Goal: Find contact information: Find contact information

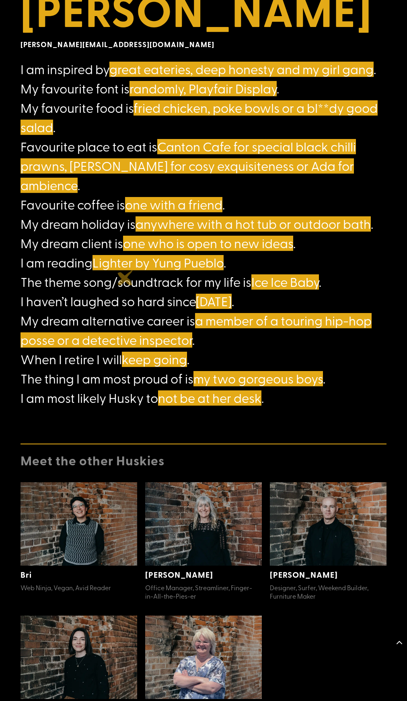
scroll to position [534, 0]
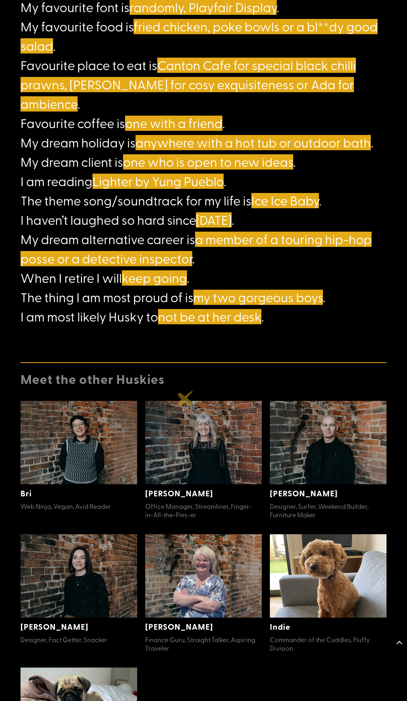
click at [186, 401] on img at bounding box center [203, 442] width 117 height 83
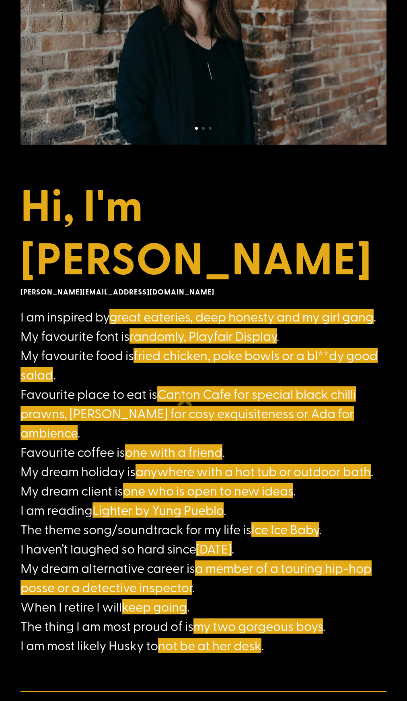
scroll to position [58, 0]
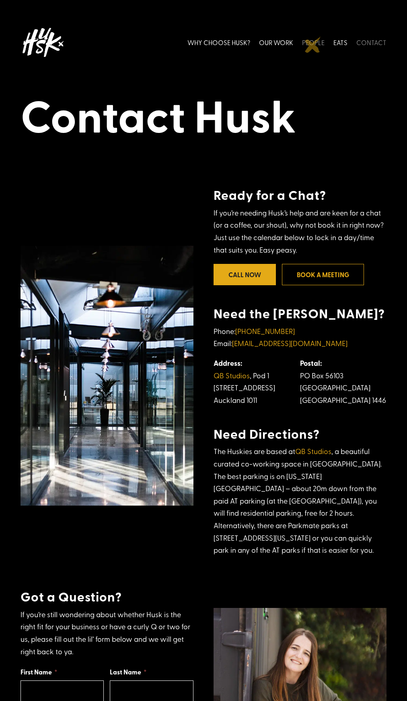
click at [313, 45] on link "PEOPLE" at bounding box center [313, 43] width 23 height 36
